Goal: Transaction & Acquisition: Book appointment/travel/reservation

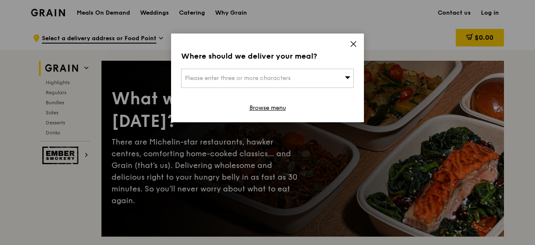
click at [354, 41] on icon at bounding box center [354, 44] width 8 height 8
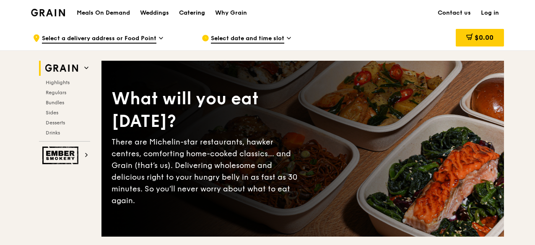
click at [192, 10] on div "Catering" at bounding box center [192, 12] width 26 height 25
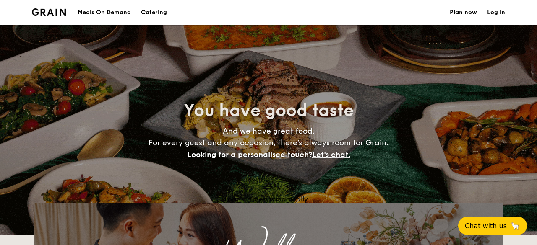
select select
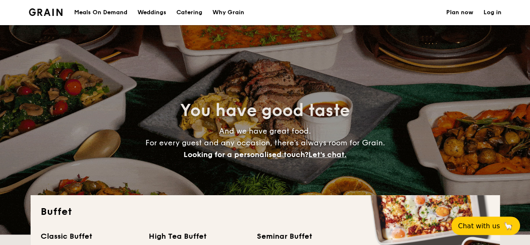
click at [194, 10] on h1 "Catering" at bounding box center [190, 12] width 26 height 25
